Goal: Check status: Check status

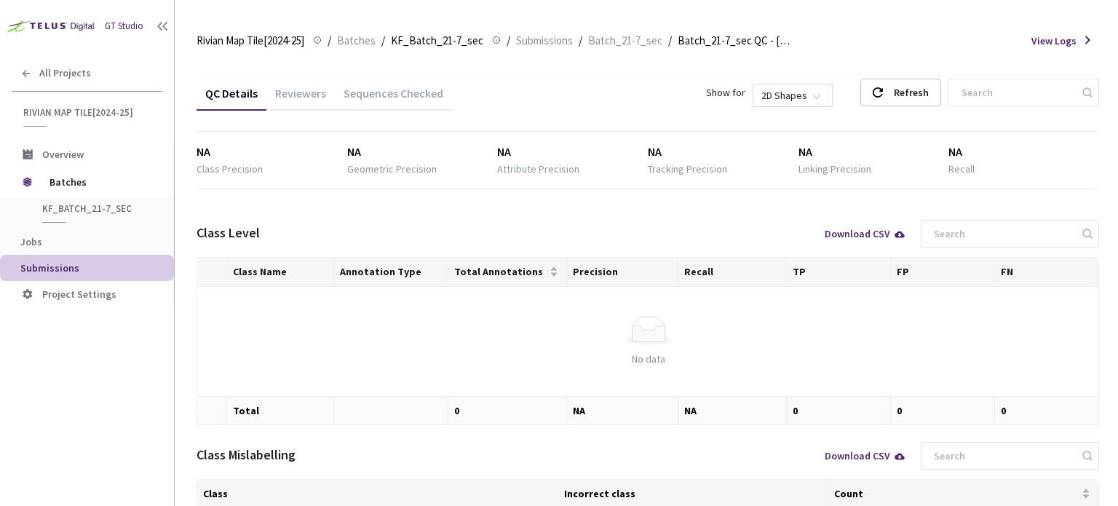
click at [425, 109] on div "Sequences Checked" at bounding box center [393, 98] width 117 height 25
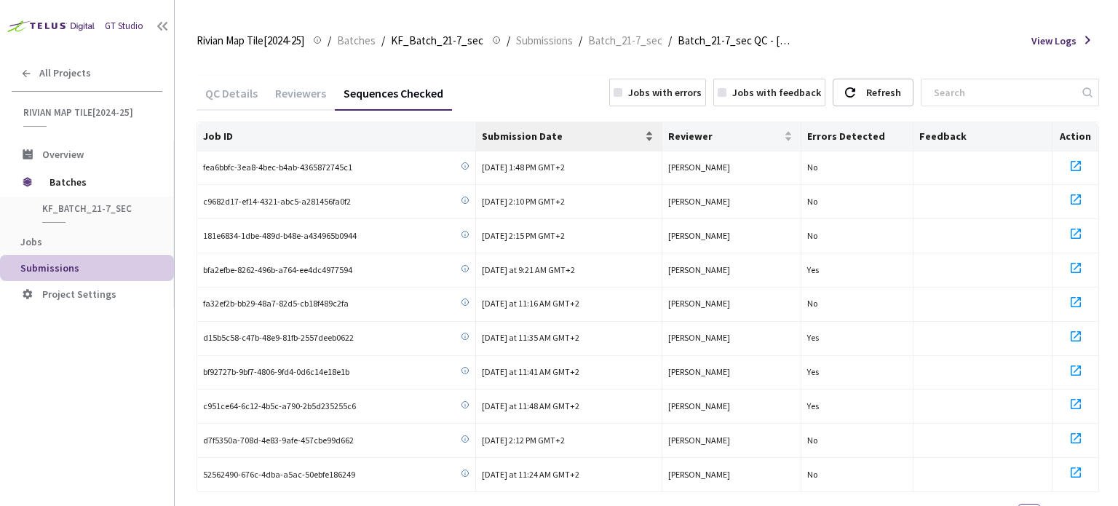
click at [572, 139] on span "Submission Date" at bounding box center [561, 136] width 159 height 12
drag, startPoint x: 354, startPoint y: 163, endPoint x: 203, endPoint y: 159, distance: 150.8
click at [203, 159] on td "c951ce64-6c12-4b5c-a790-2b5d235255c6" at bounding box center [336, 168] width 279 height 34
copy span "c951ce64-6c12-4b5c-a790-2b5d235255c6"
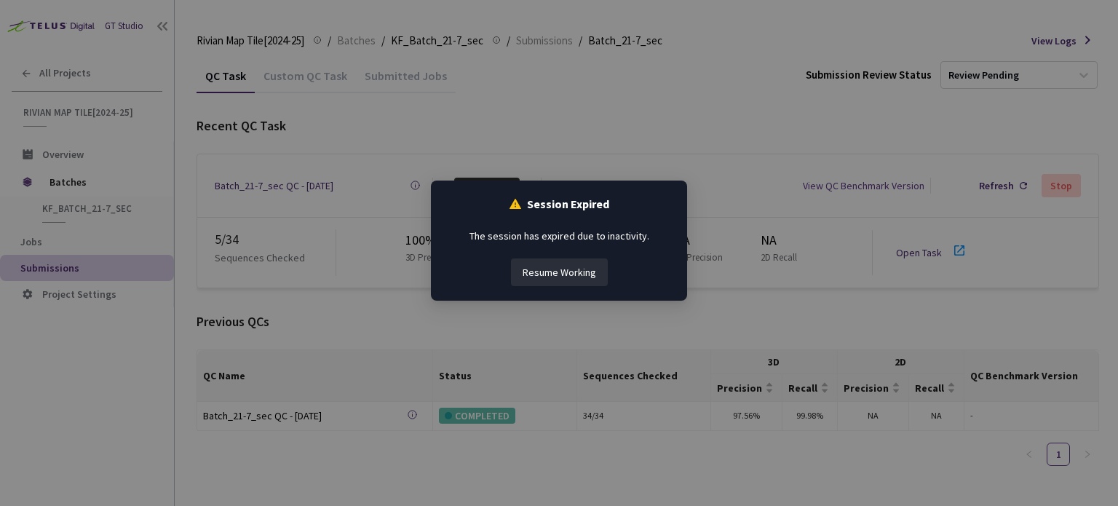
click at [504, 118] on div "Session Expired The session has expired due to inactivity. Resume Working" at bounding box center [559, 253] width 1118 height 506
